Goal: Task Accomplishment & Management: Manage account settings

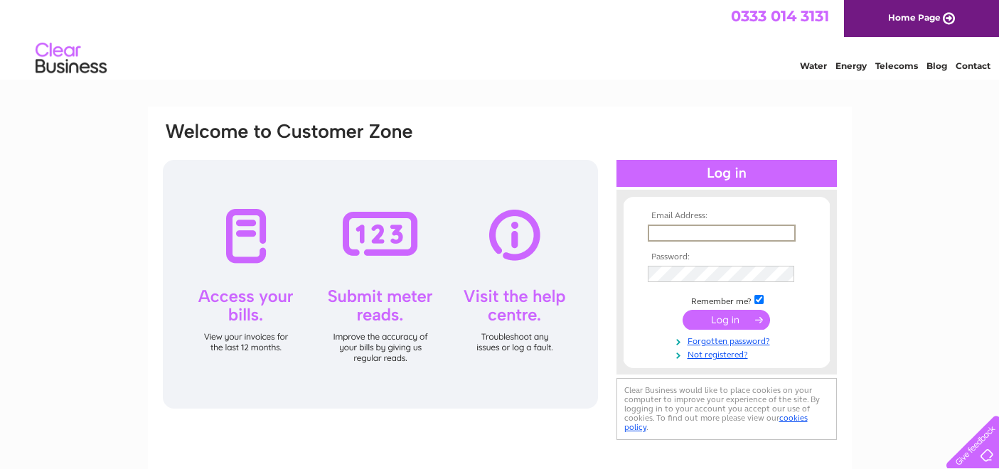
type input "[PERSON_NAME][EMAIL_ADDRESS][DOMAIN_NAME]"
click at [700, 321] on input "submit" at bounding box center [725, 320] width 87 height 20
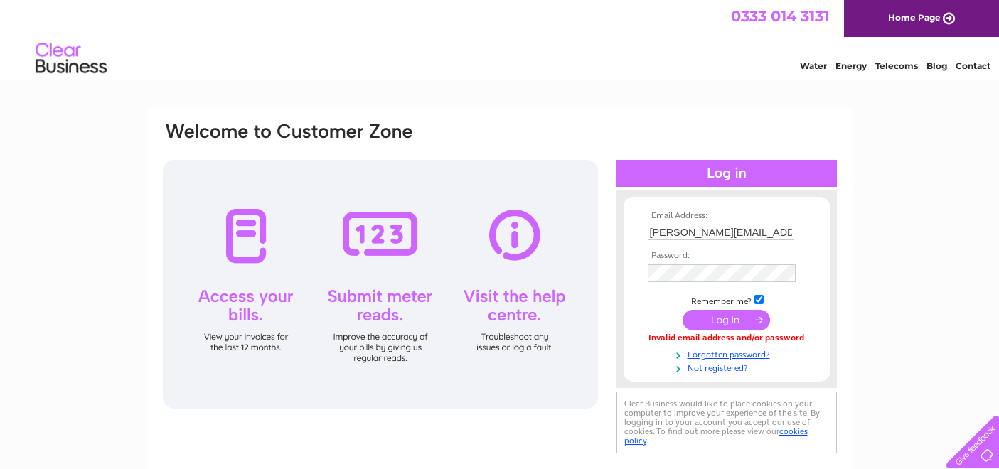
click at [714, 315] on input "submit" at bounding box center [725, 320] width 87 height 20
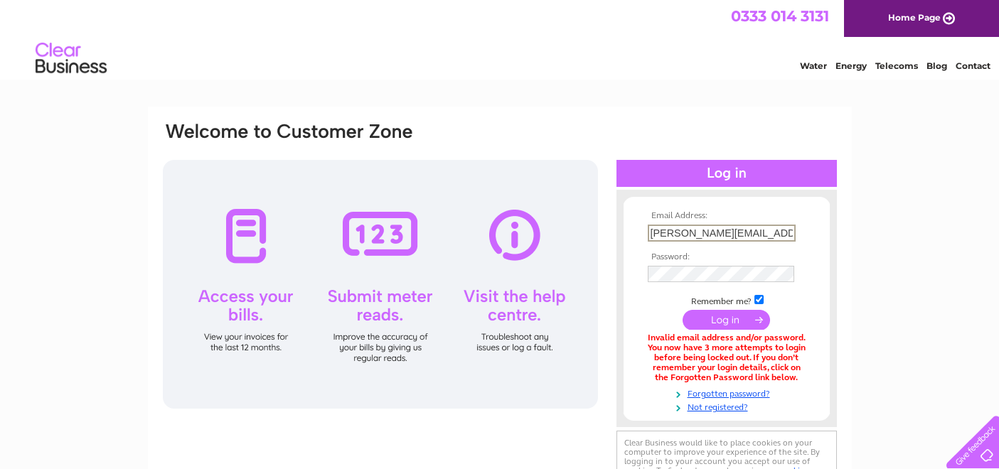
click at [853, 287] on div "Email Address: anne@newspaperclub.com Password: Forgotten password?" at bounding box center [499, 430] width 999 height 647
click at [710, 313] on input "submit" at bounding box center [725, 320] width 87 height 20
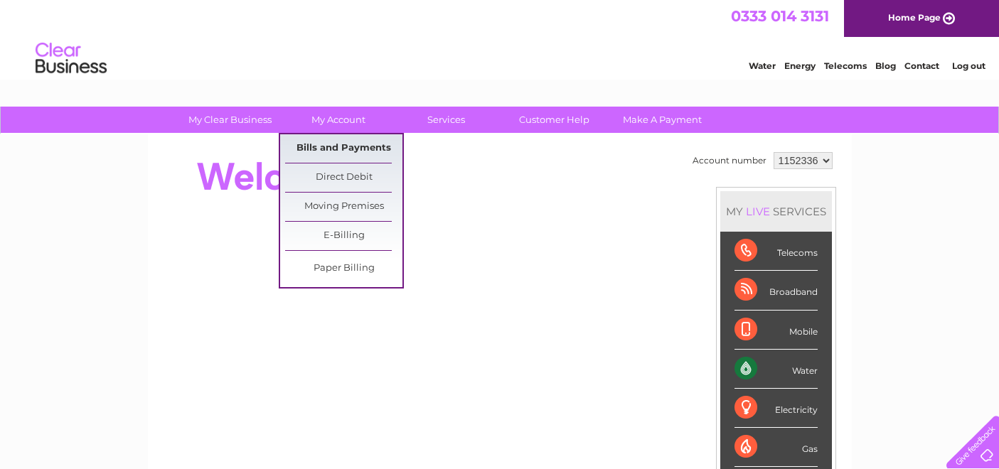
click at [353, 149] on link "Bills and Payments" at bounding box center [343, 148] width 117 height 28
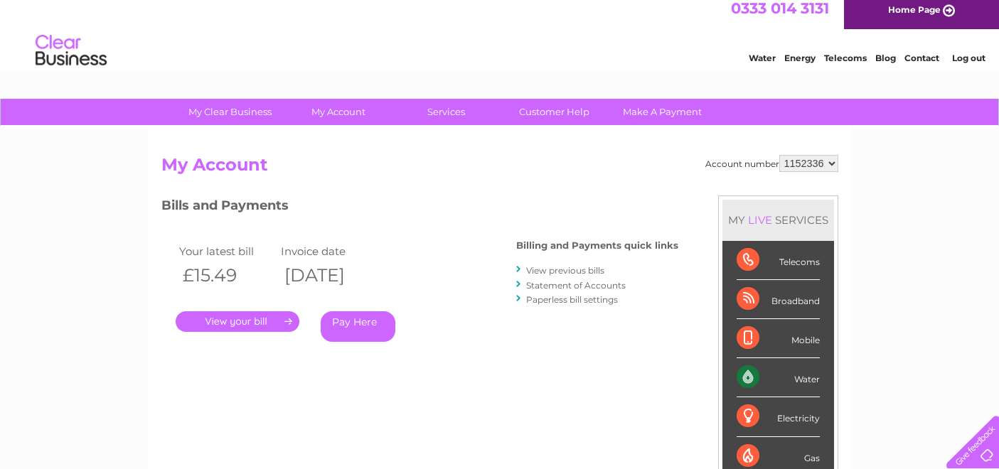
scroll to position [16, 0]
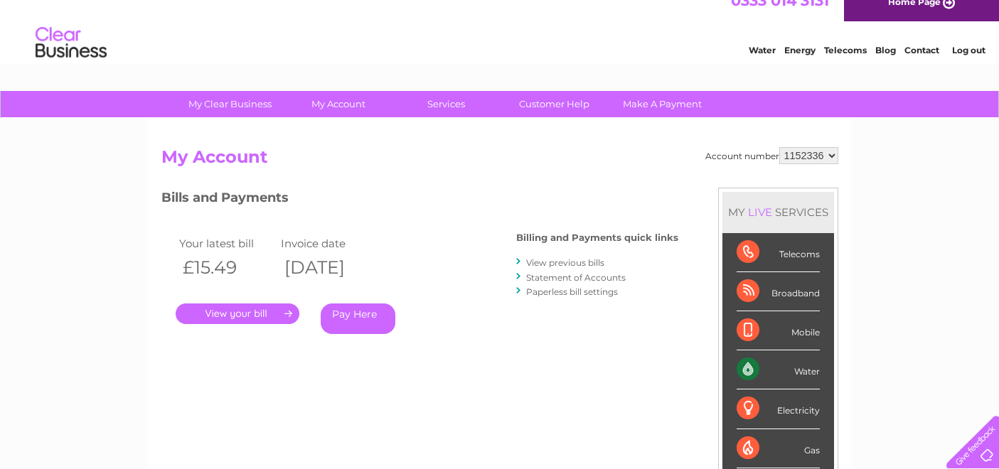
click at [260, 314] on link "." at bounding box center [238, 314] width 124 height 21
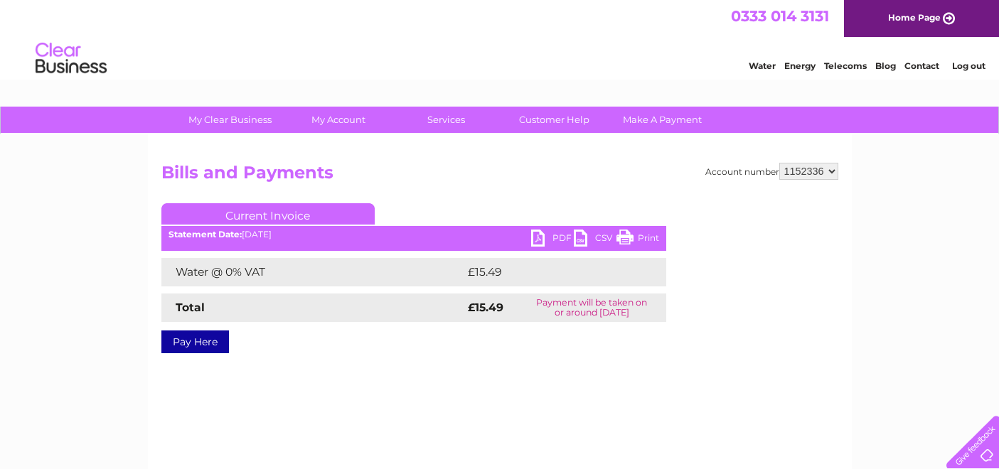
click at [538, 242] on link "PDF" at bounding box center [552, 240] width 43 height 21
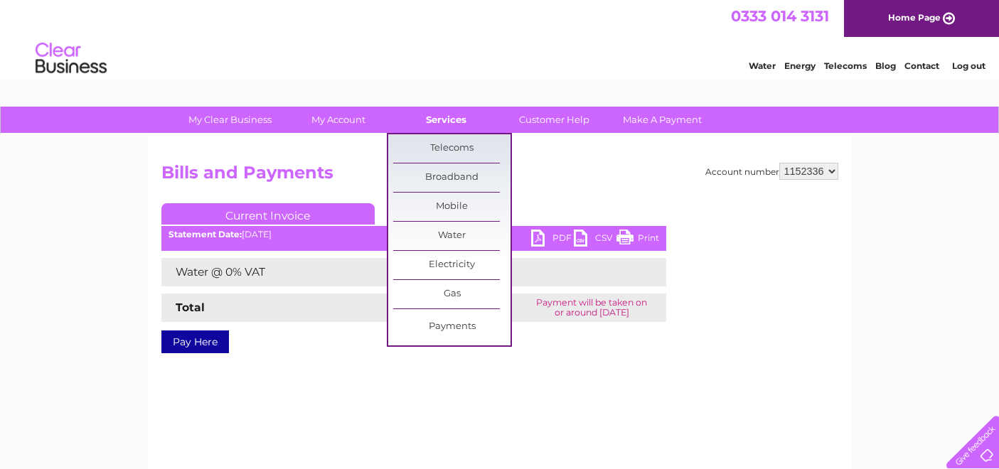
click at [472, 116] on link "Services" at bounding box center [445, 120] width 117 height 26
